Goal: Task Accomplishment & Management: Manage account settings

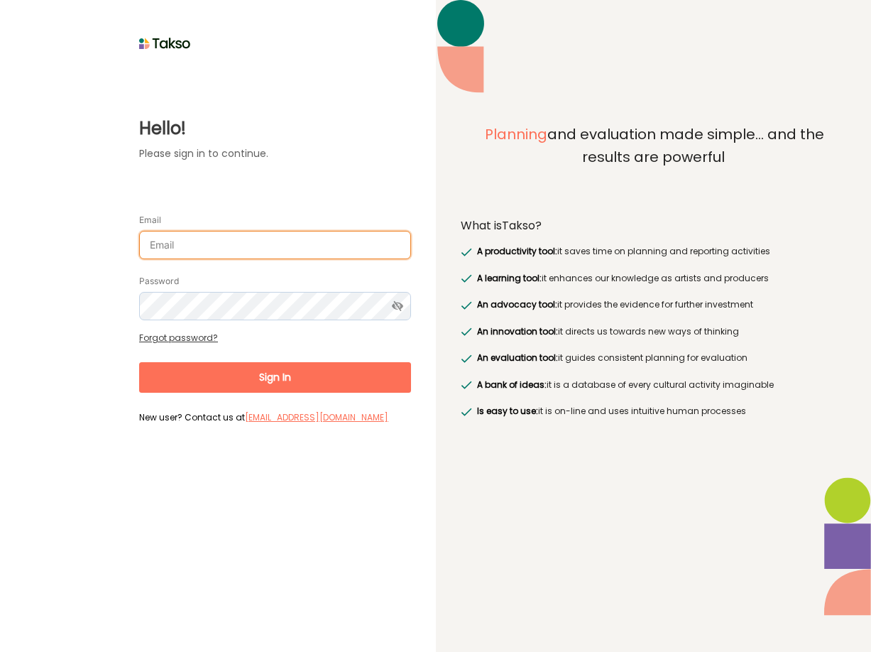
type input "[PERSON_NAME][EMAIL_ADDRESS][DOMAIN_NAME]"
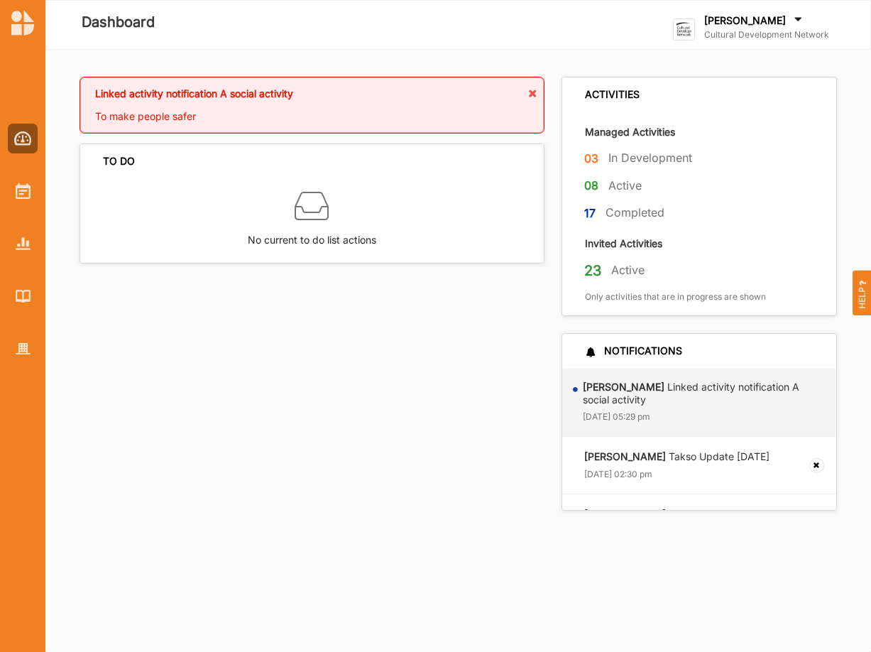
click at [759, 31] on label "Cultural Development Network" at bounding box center [766, 34] width 125 height 11
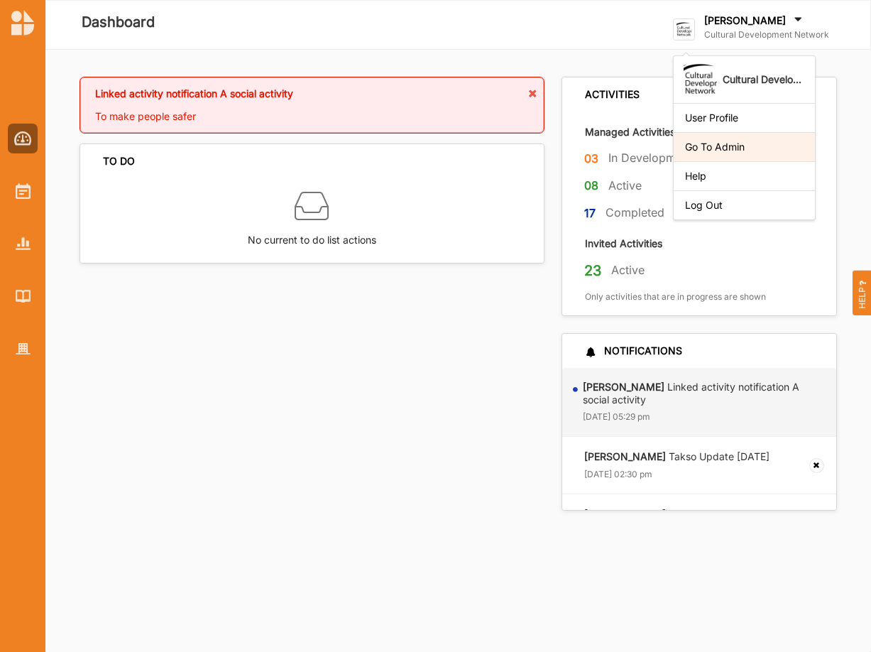
click at [712, 146] on div "Go To Admin" at bounding box center [744, 147] width 119 height 13
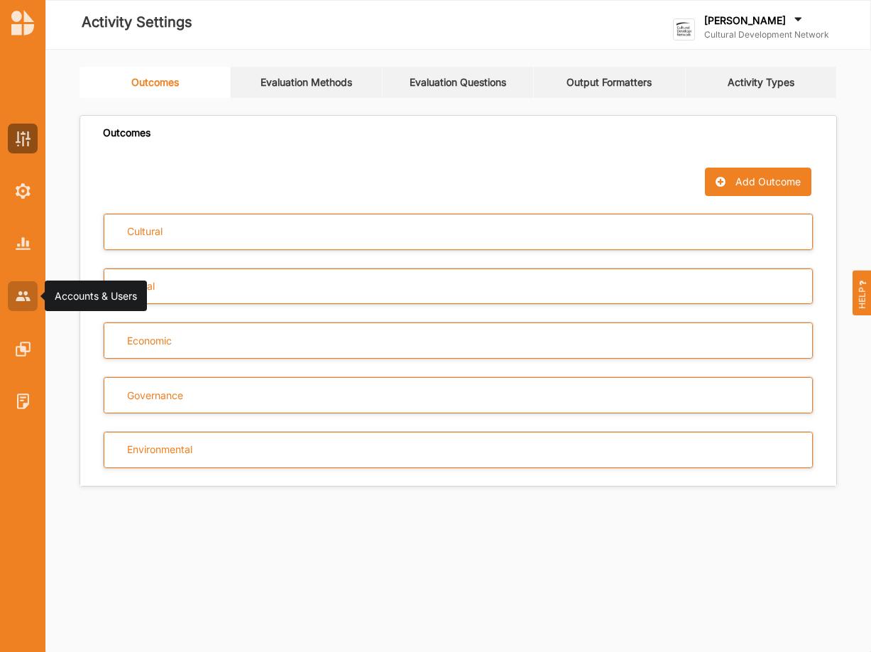
click at [23, 295] on img at bounding box center [23, 295] width 15 height 9
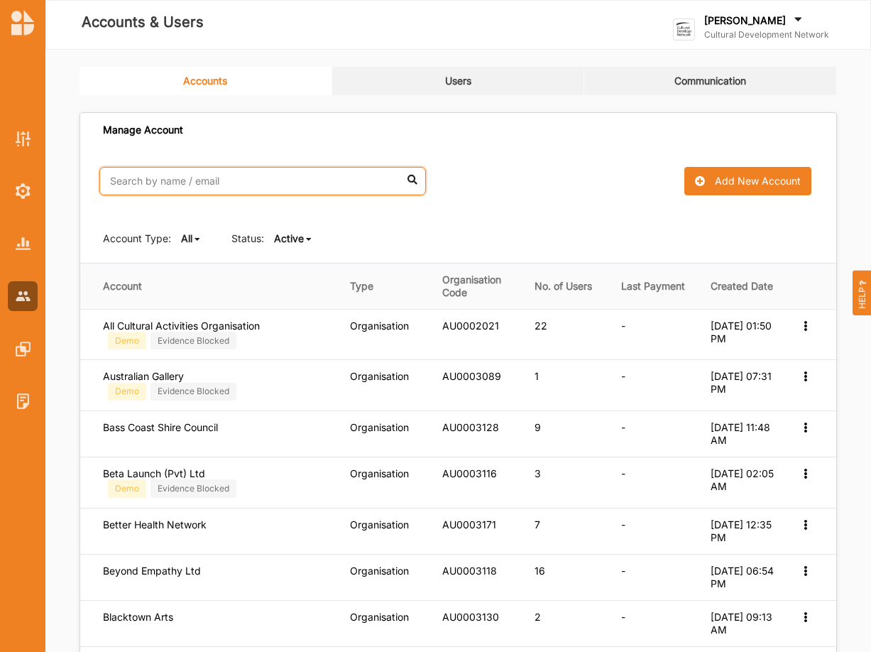
click at [227, 183] on input "text" at bounding box center [262, 181] width 327 height 28
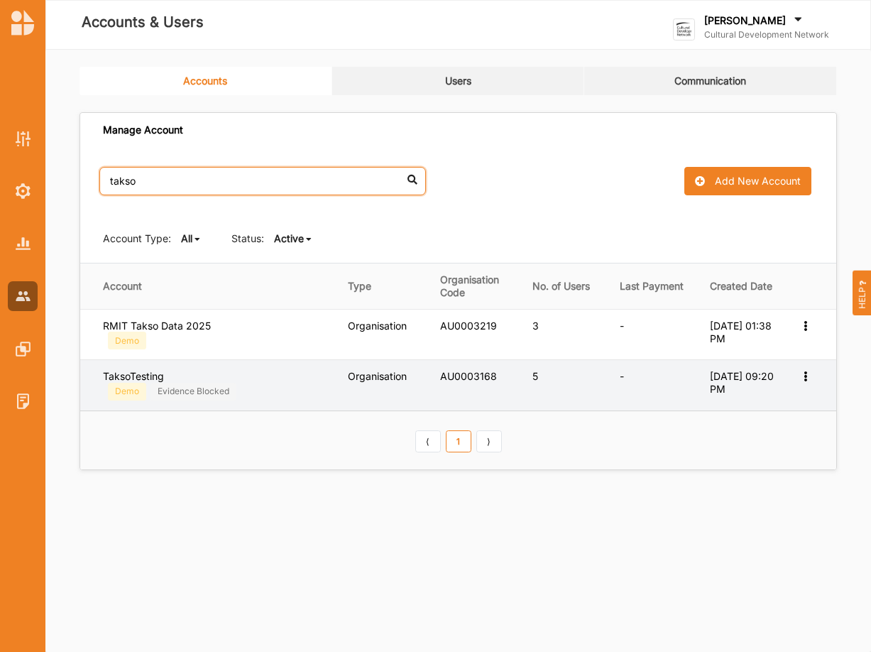
type input "takso"
click at [804, 375] on icon at bounding box center [805, 375] width 12 height 10
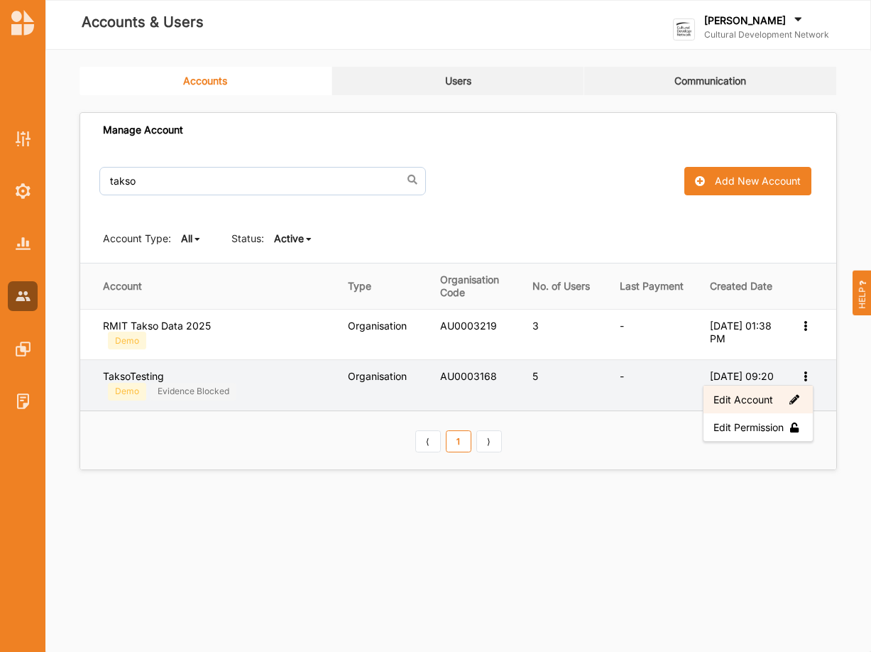
click at [731, 400] on label "Edit Account" at bounding box center [757, 399] width 89 height 13
select select "3"
select select "7"
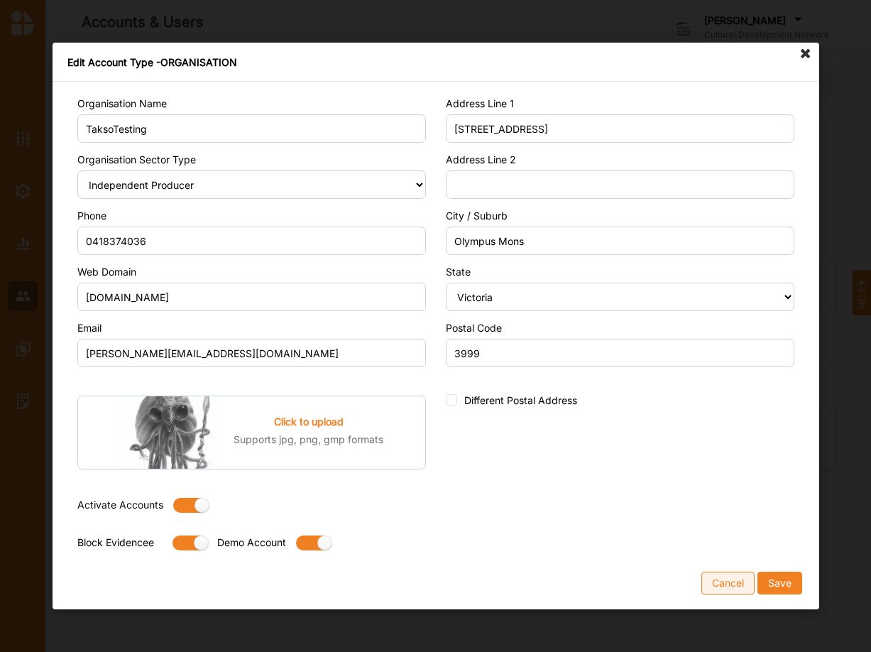
click at [713, 584] on button "Cancel" at bounding box center [727, 582] width 53 height 23
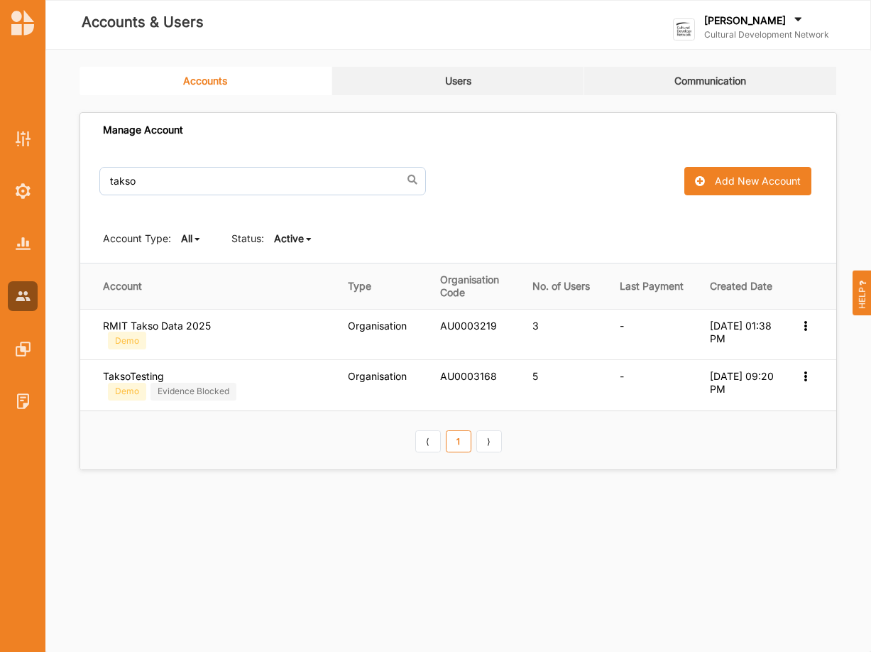
click at [434, 81] on link "Users" at bounding box center [458, 81] width 253 height 28
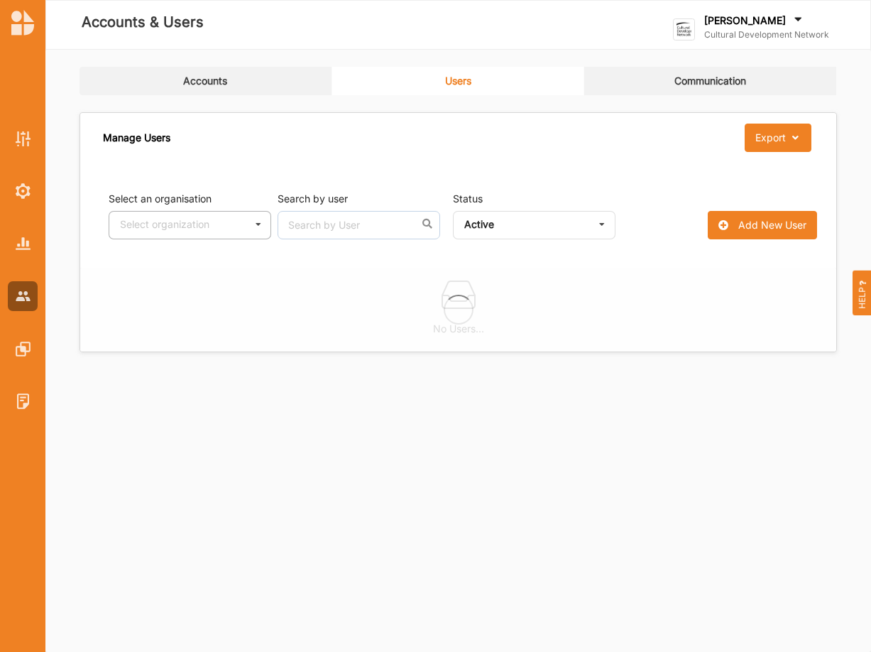
click at [255, 220] on icon at bounding box center [258, 225] width 21 height 26
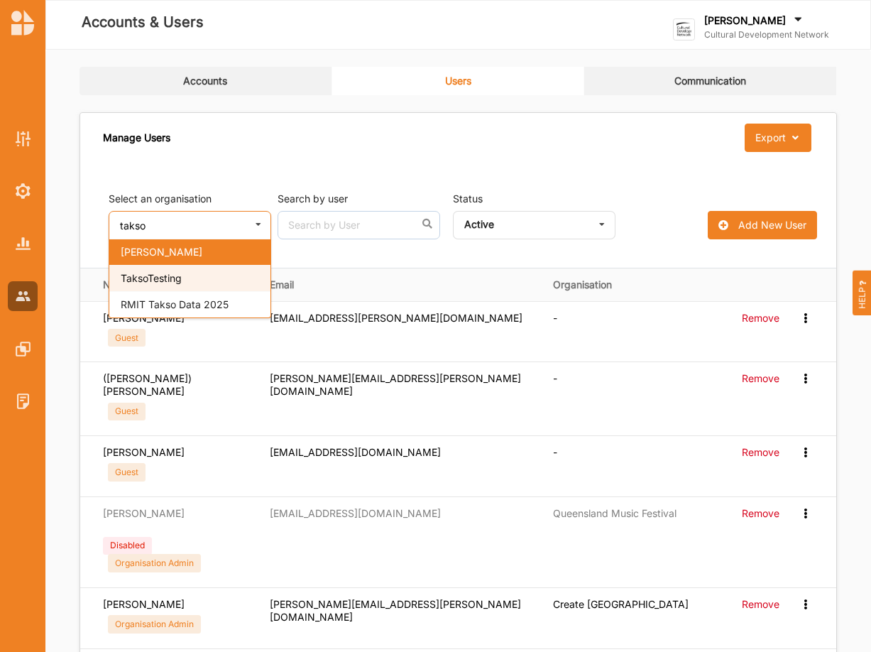
type input "takso"
click at [171, 283] on span "TaksoTesting" at bounding box center [151, 278] width 61 height 12
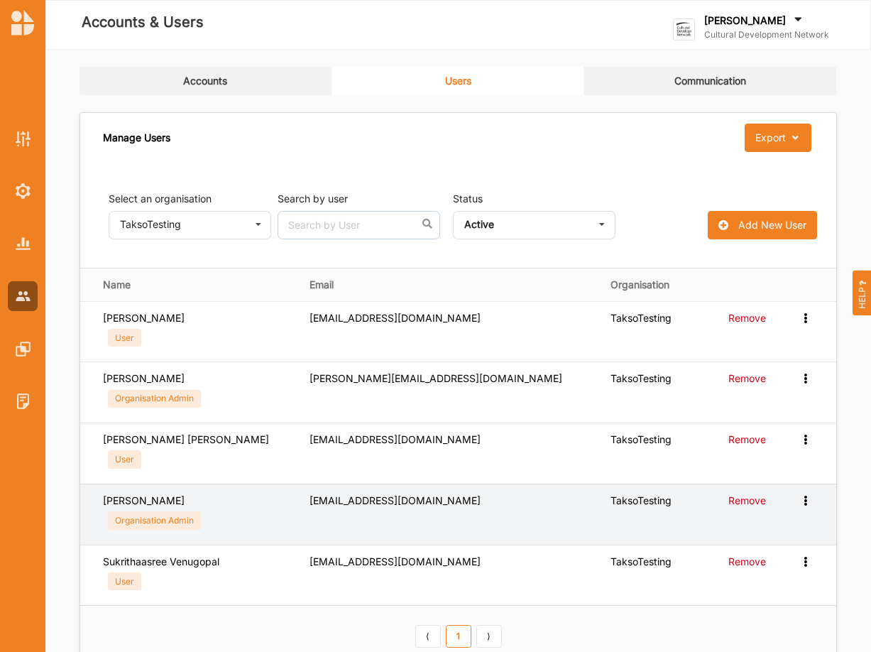
click at [802, 498] on icon at bounding box center [805, 499] width 12 height 10
click at [731, 553] on label "Reset Password" at bounding box center [750, 551] width 106 height 13
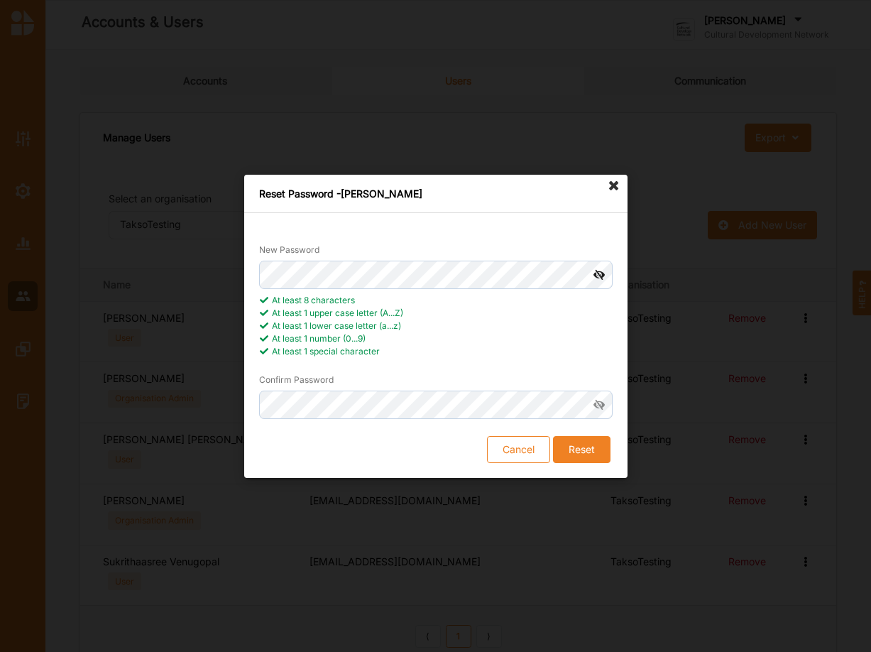
click at [591, 274] on icon at bounding box center [599, 275] width 26 height 28
click at [582, 447] on button "Reset" at bounding box center [581, 448] width 58 height 27
